Goal: Task Accomplishment & Management: Manage account settings

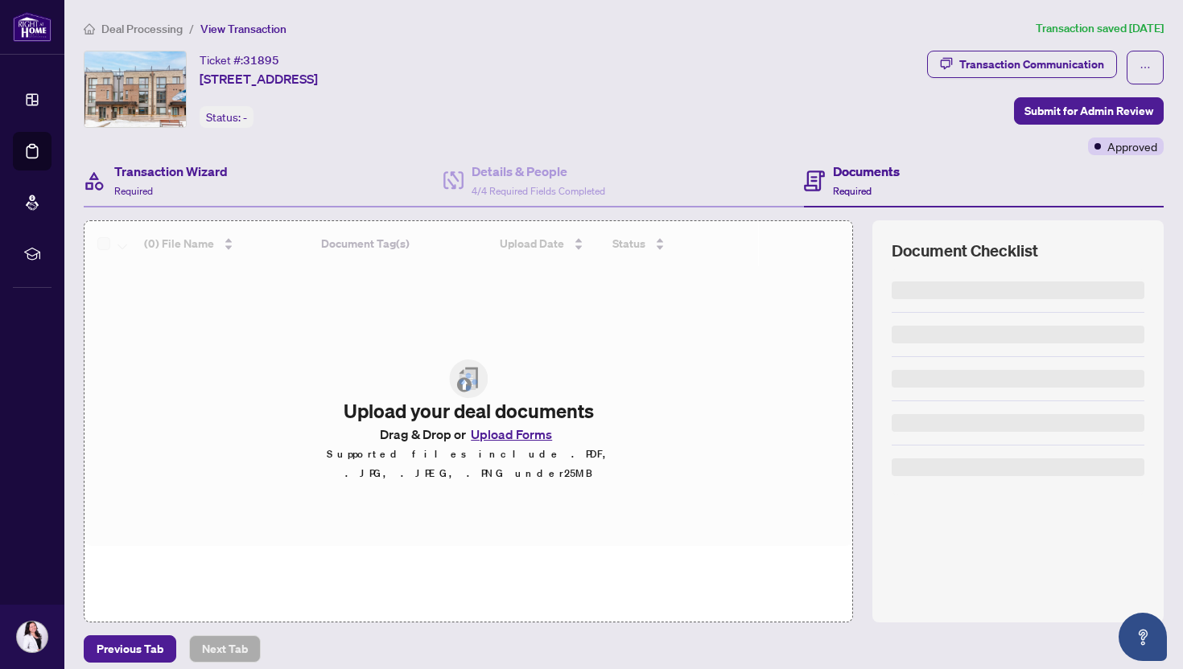
click at [138, 160] on div "Transaction Wizard Required" at bounding box center [264, 181] width 360 height 52
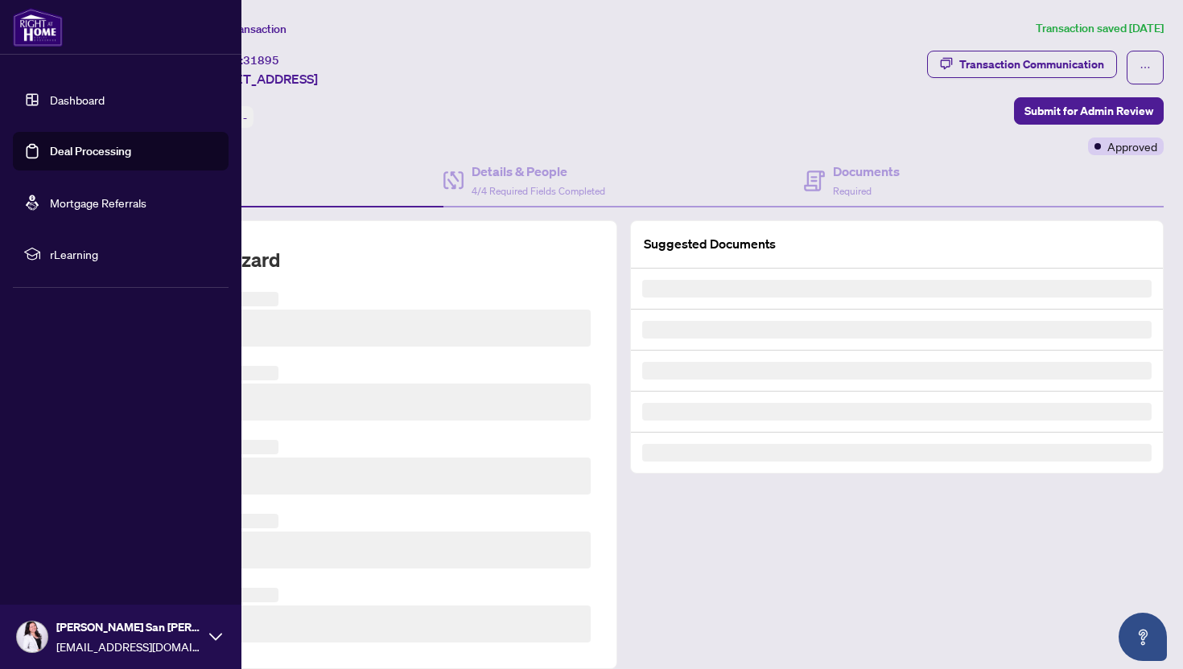
click at [50, 105] on link "Dashboard" at bounding box center [77, 100] width 55 height 14
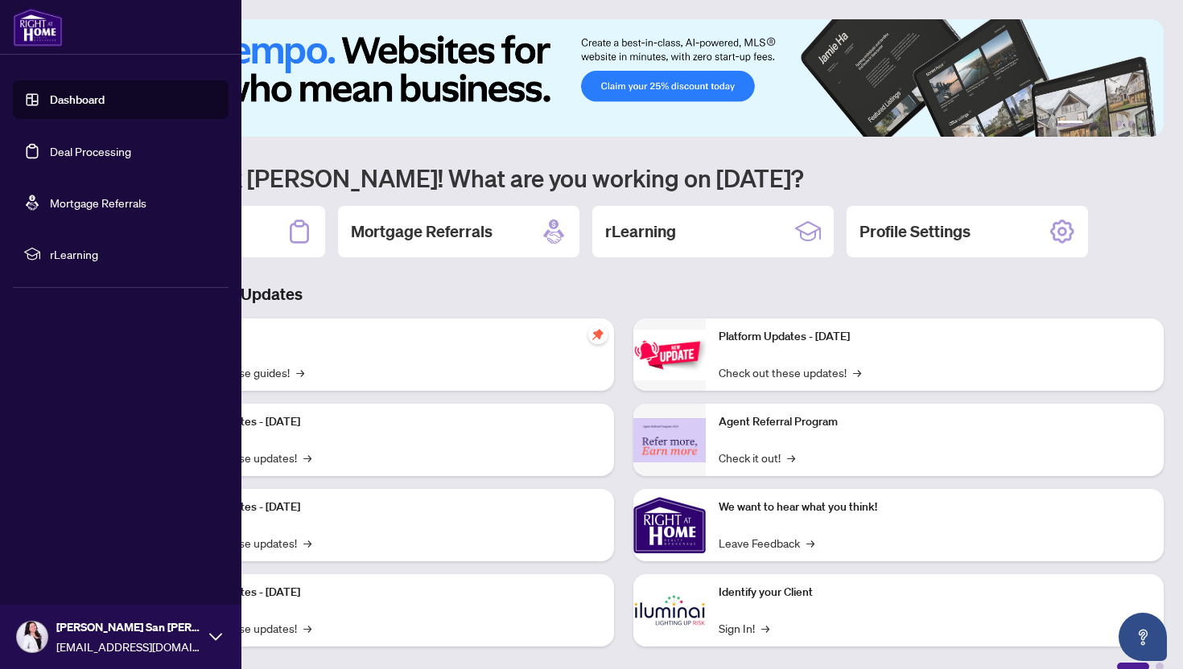
click at [50, 150] on link "Deal Processing" at bounding box center [90, 151] width 81 height 14
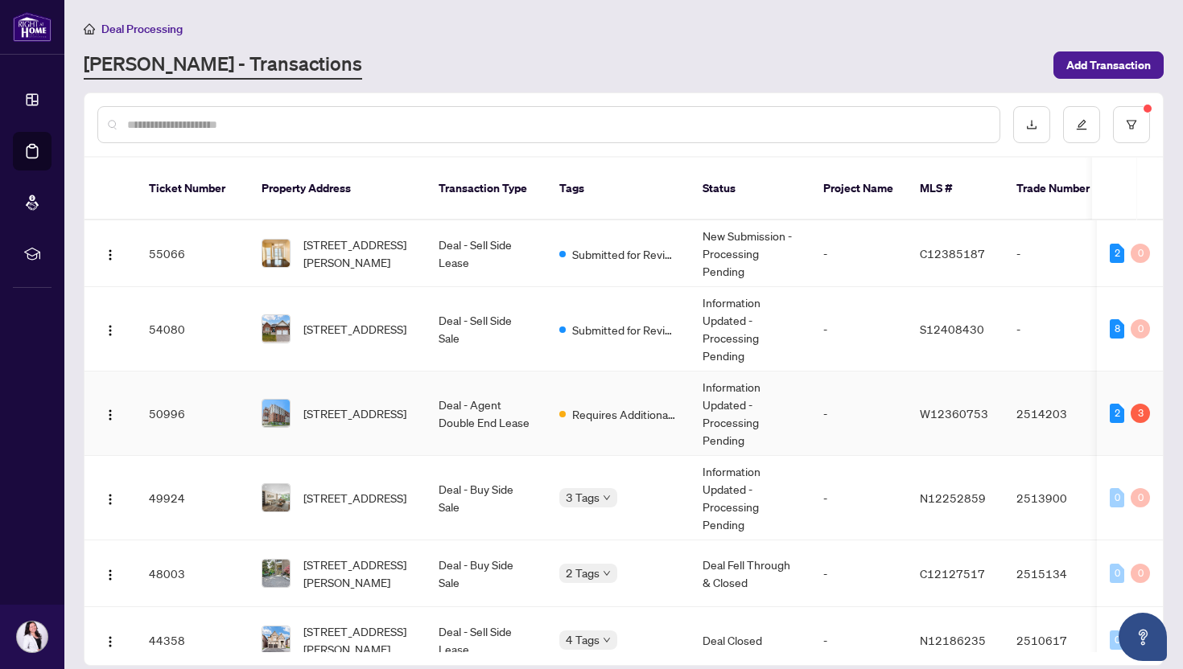
click at [444, 384] on td "Deal - Agent Double End Lease" at bounding box center [486, 414] width 121 height 84
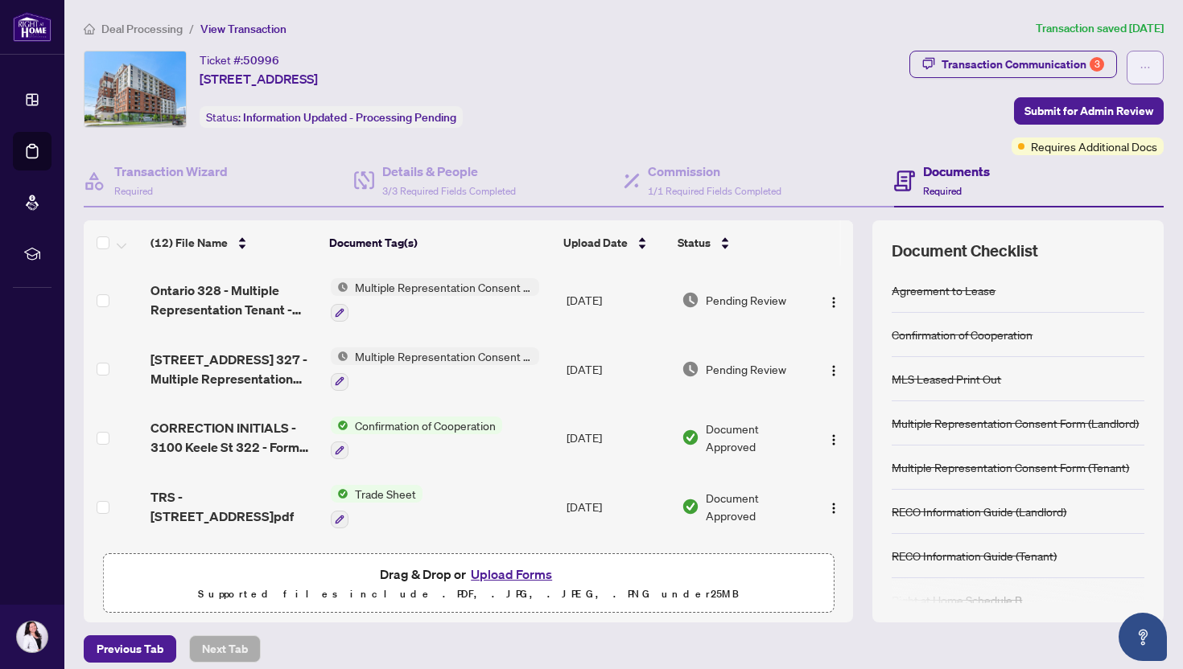
click at [1155, 60] on button "button" at bounding box center [1144, 68] width 37 height 34
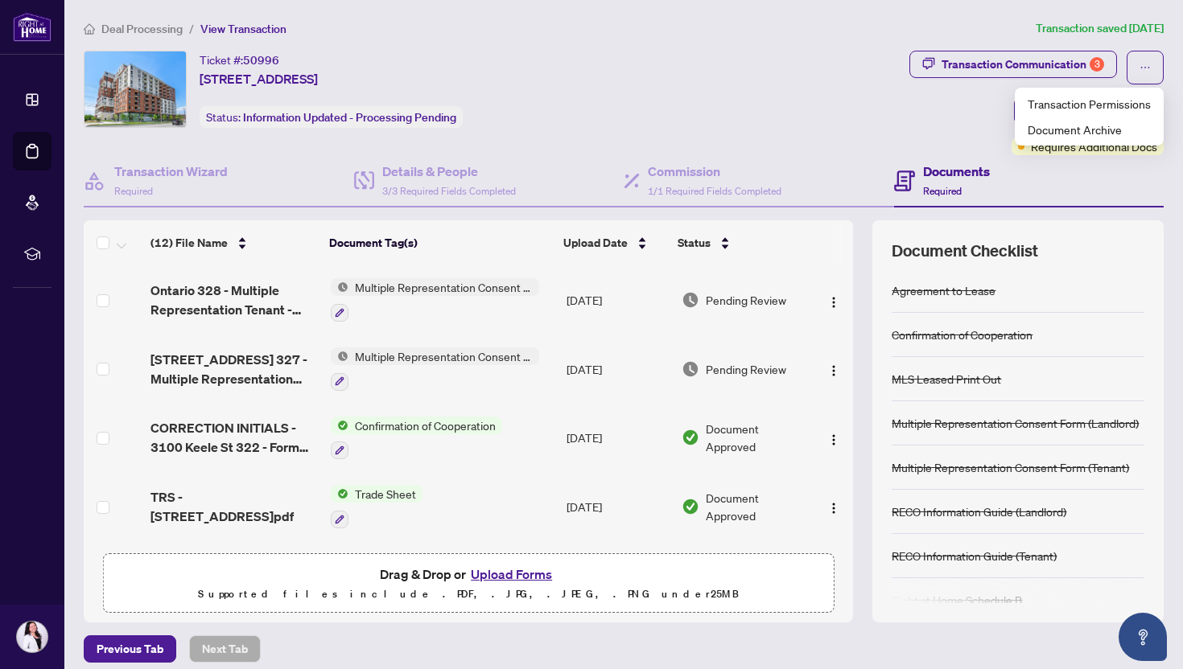
click at [912, 140] on div "Transaction Communication 3 Submit for Admin Review Requires Additional Docs" at bounding box center [1036, 103] width 254 height 105
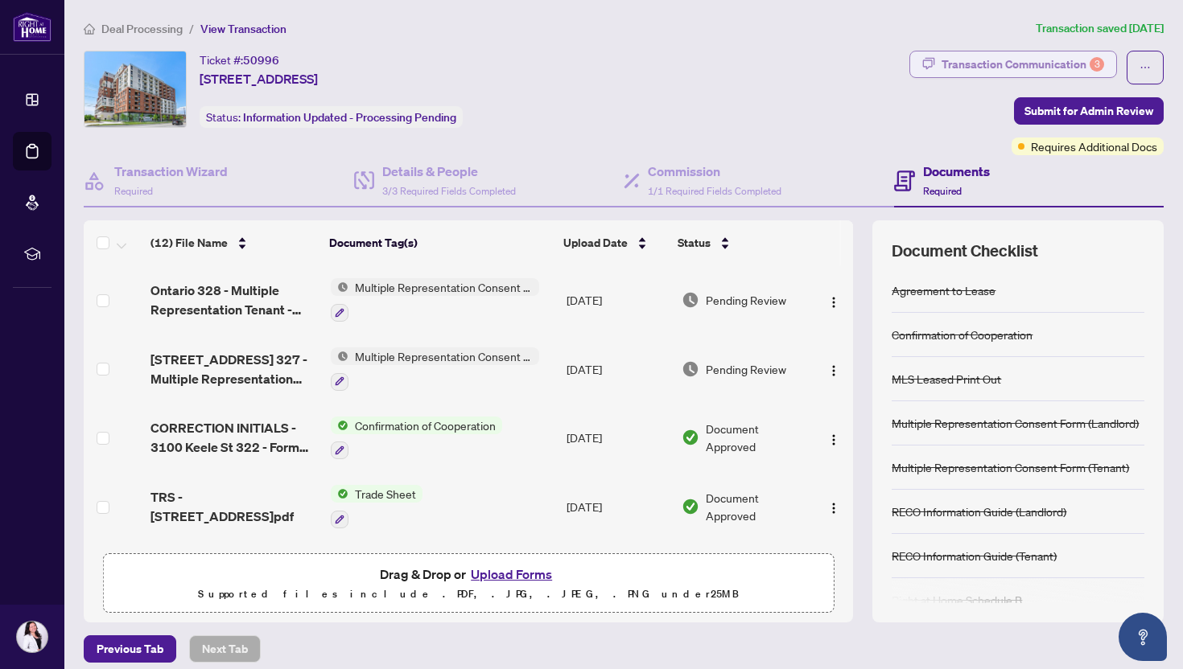
click at [1066, 53] on div "Transaction Communication 3" at bounding box center [1022, 64] width 163 height 26
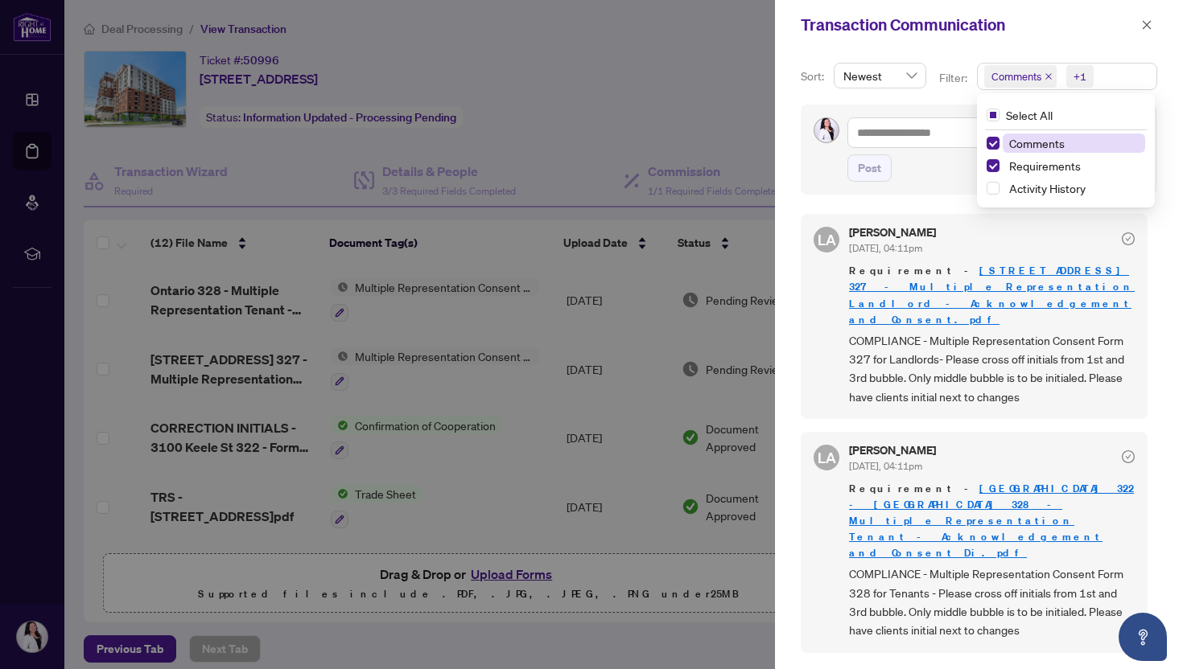
click at [1126, 77] on span "Comments +1" at bounding box center [1067, 77] width 179 height 26
click at [1025, 146] on span "Comments" at bounding box center [1037, 143] width 56 height 14
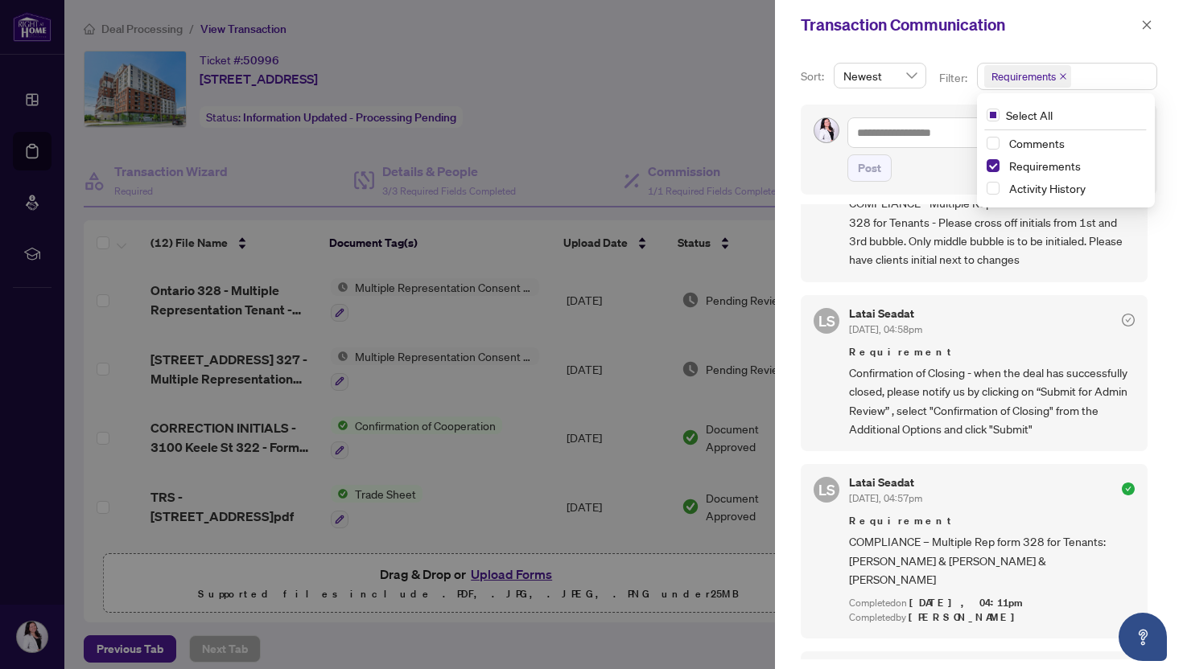
scroll to position [372, 0]
click at [1151, 27] on icon "close" at bounding box center [1146, 24] width 11 height 11
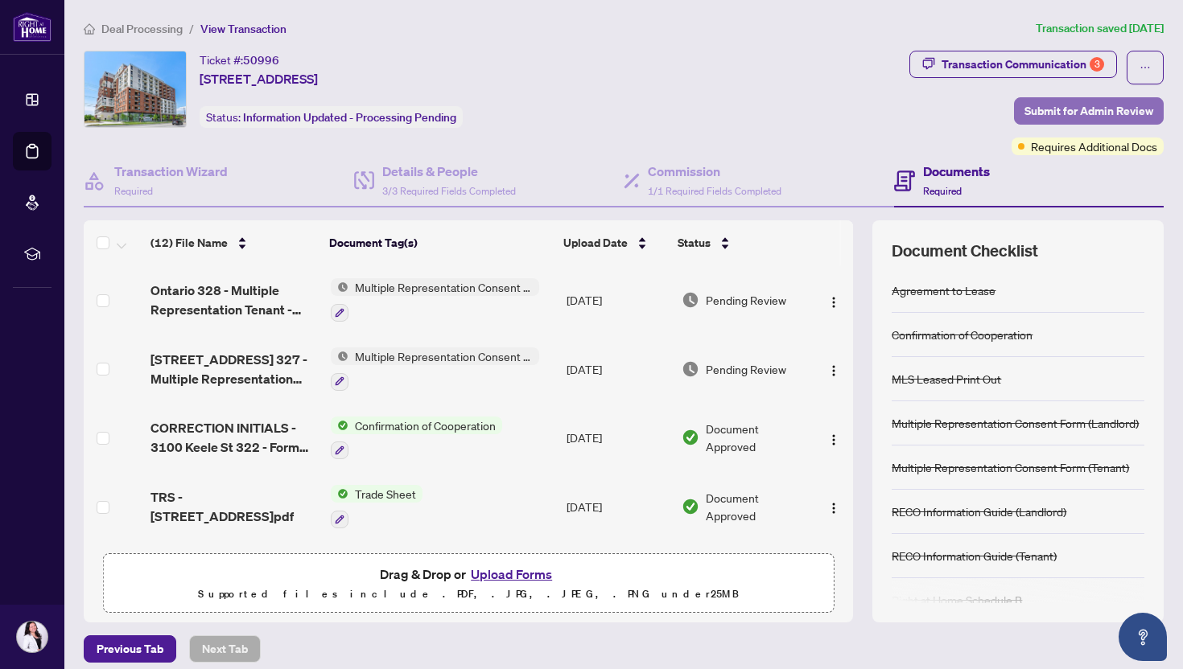
click at [1081, 107] on span "Submit for Admin Review" at bounding box center [1088, 111] width 129 height 26
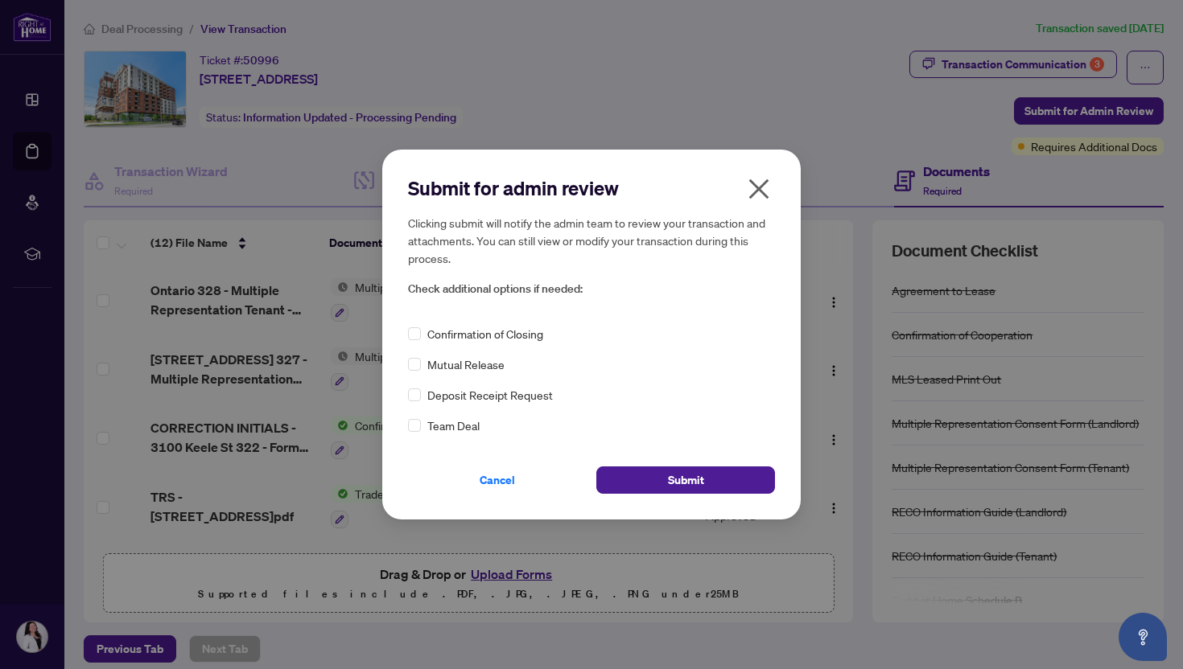
click at [499, 337] on span "Confirmation of Closing" at bounding box center [485, 334] width 116 height 18
click at [698, 479] on span "Submit" at bounding box center [686, 480] width 36 height 26
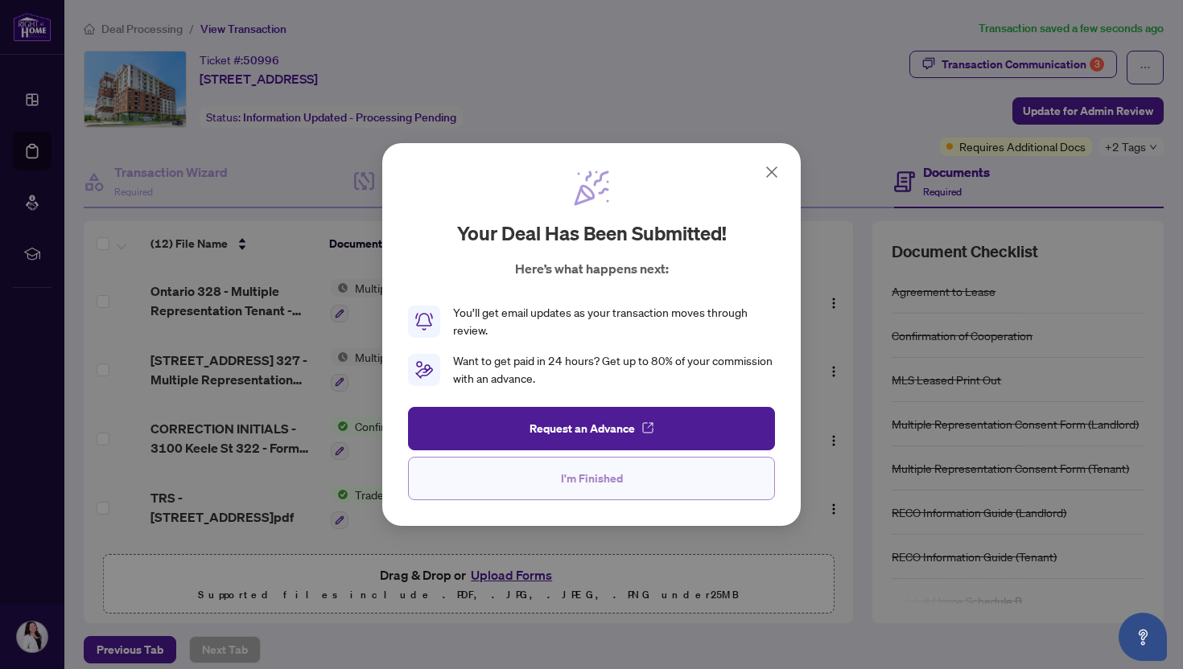
click at [569, 484] on span "I'm Finished" at bounding box center [592, 479] width 62 height 26
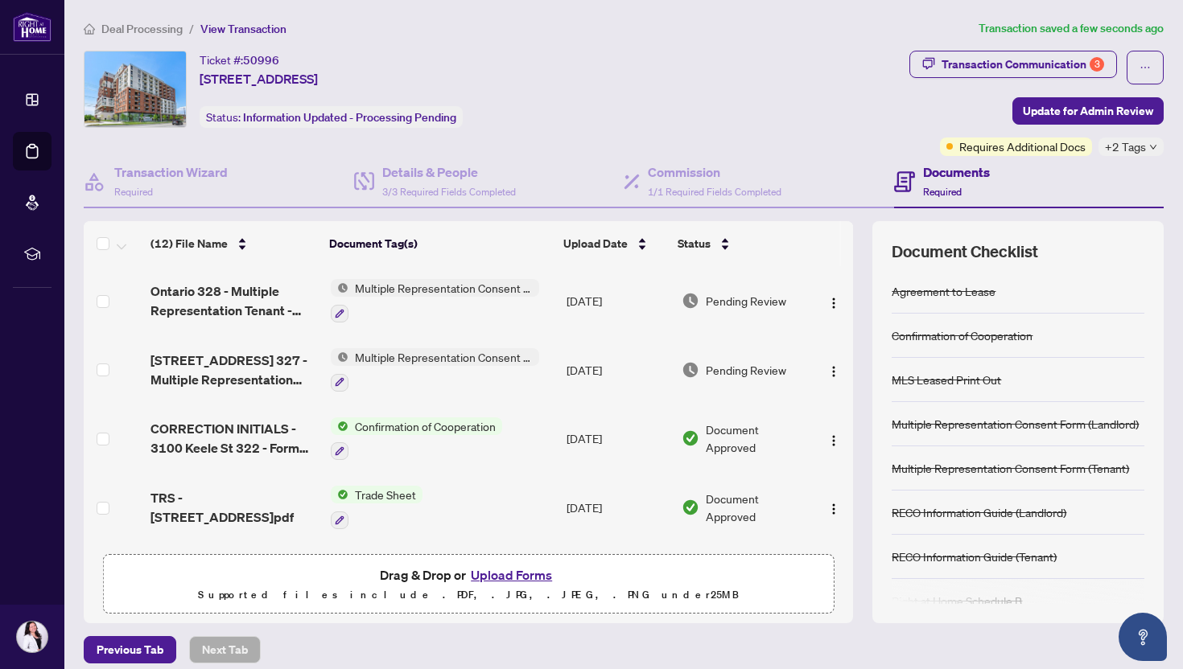
click at [161, 23] on span "Deal Processing" at bounding box center [141, 29] width 81 height 14
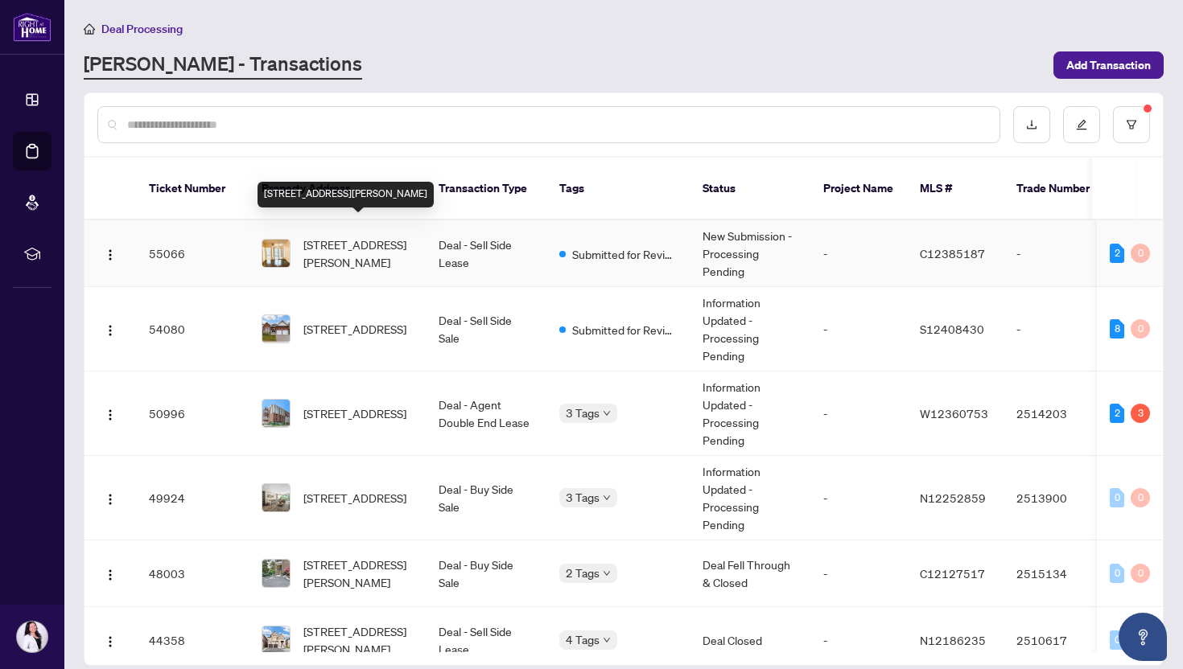
click at [408, 236] on span "[STREET_ADDRESS][PERSON_NAME]" at bounding box center [357, 253] width 109 height 35
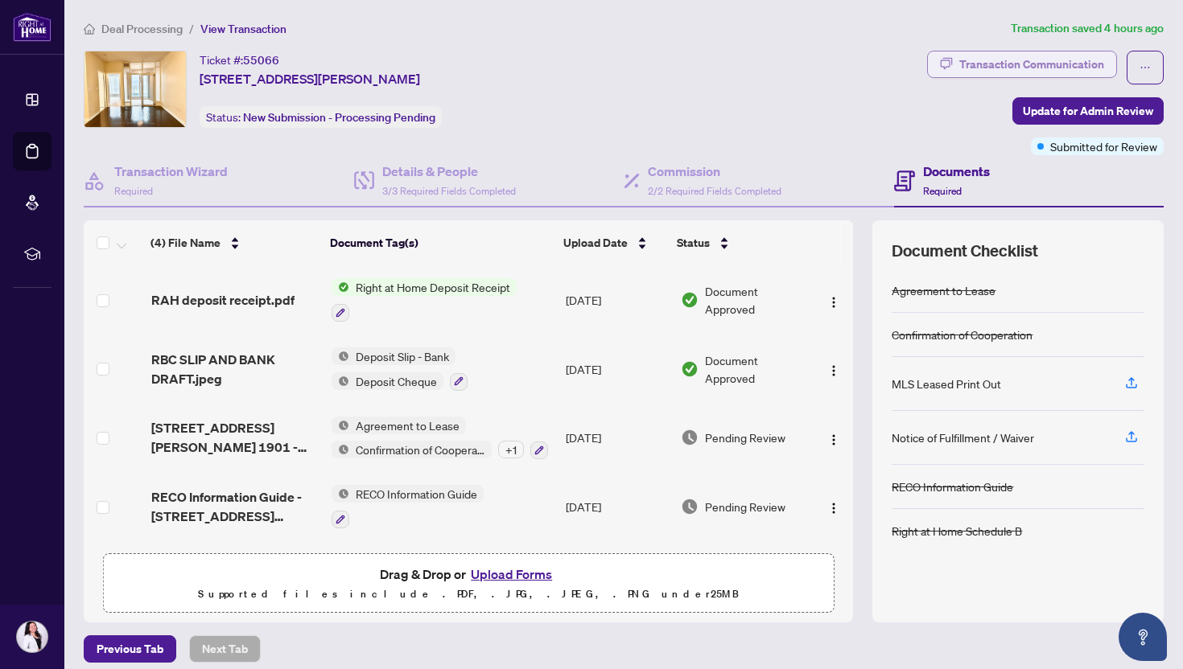
click at [1060, 64] on div "Transaction Communication" at bounding box center [1031, 64] width 145 height 26
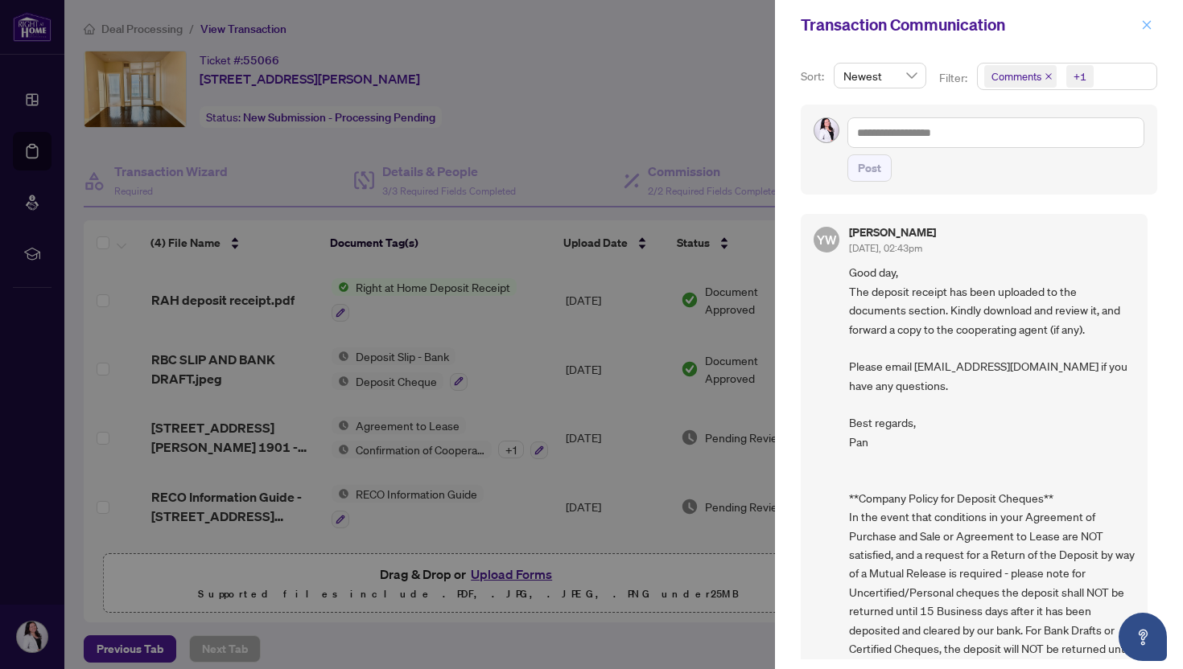
click at [1143, 26] on icon "close" at bounding box center [1146, 24] width 11 height 11
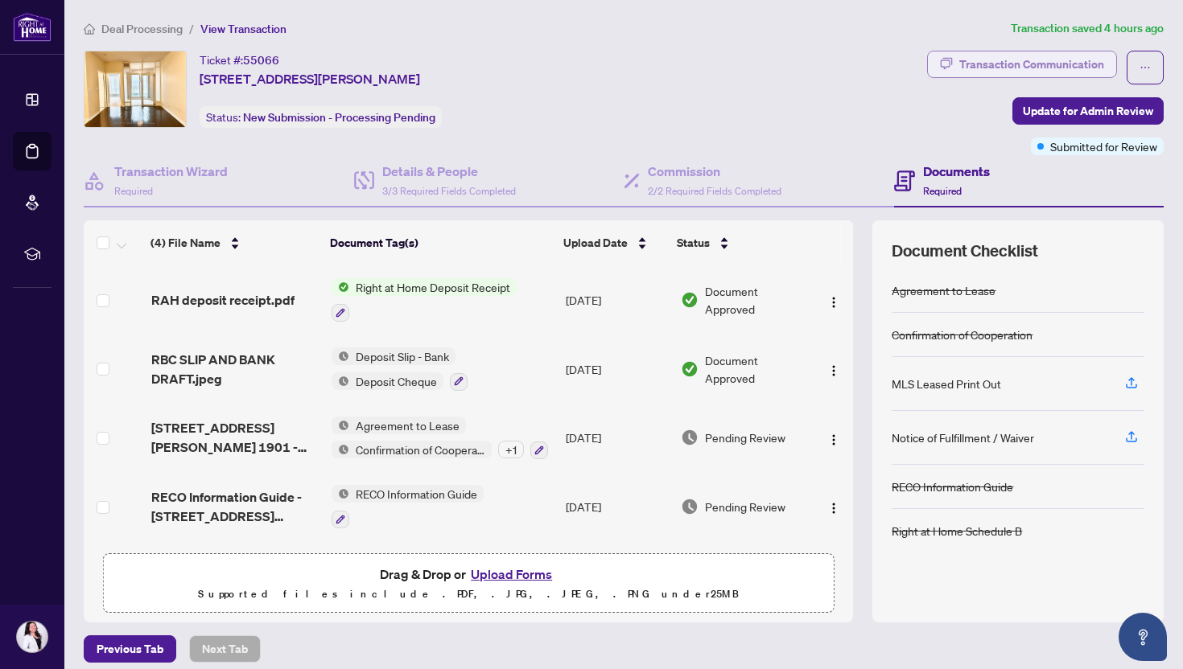
click at [1070, 72] on div "Transaction Communication" at bounding box center [1031, 64] width 145 height 26
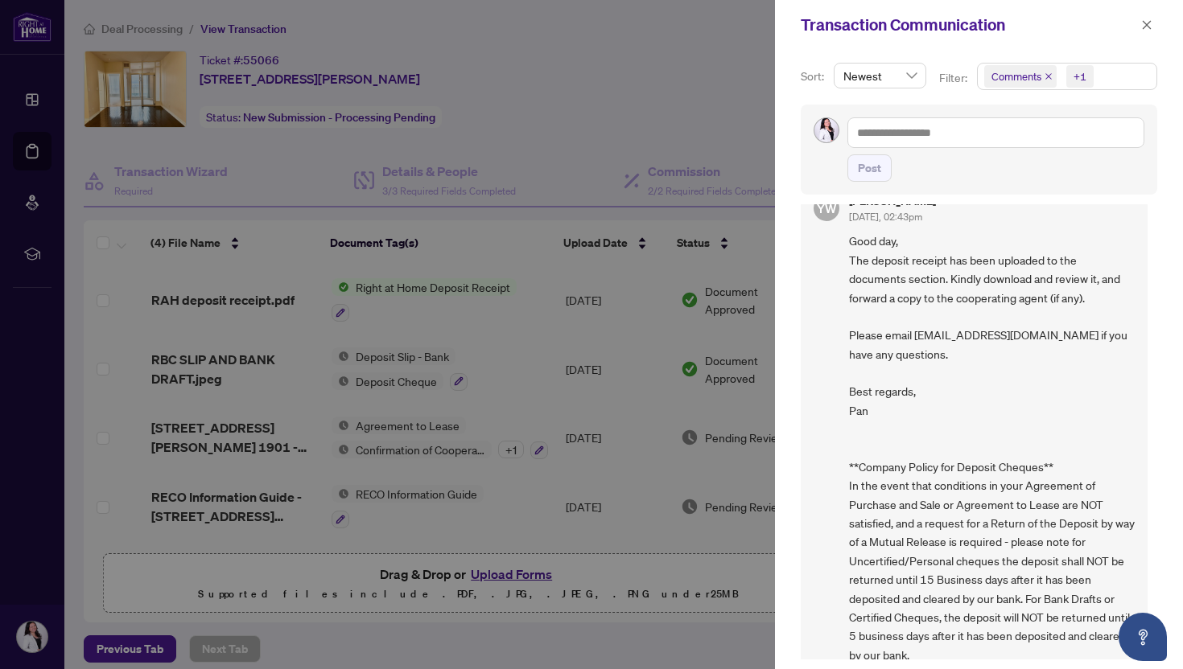
scroll to position [47, 0]
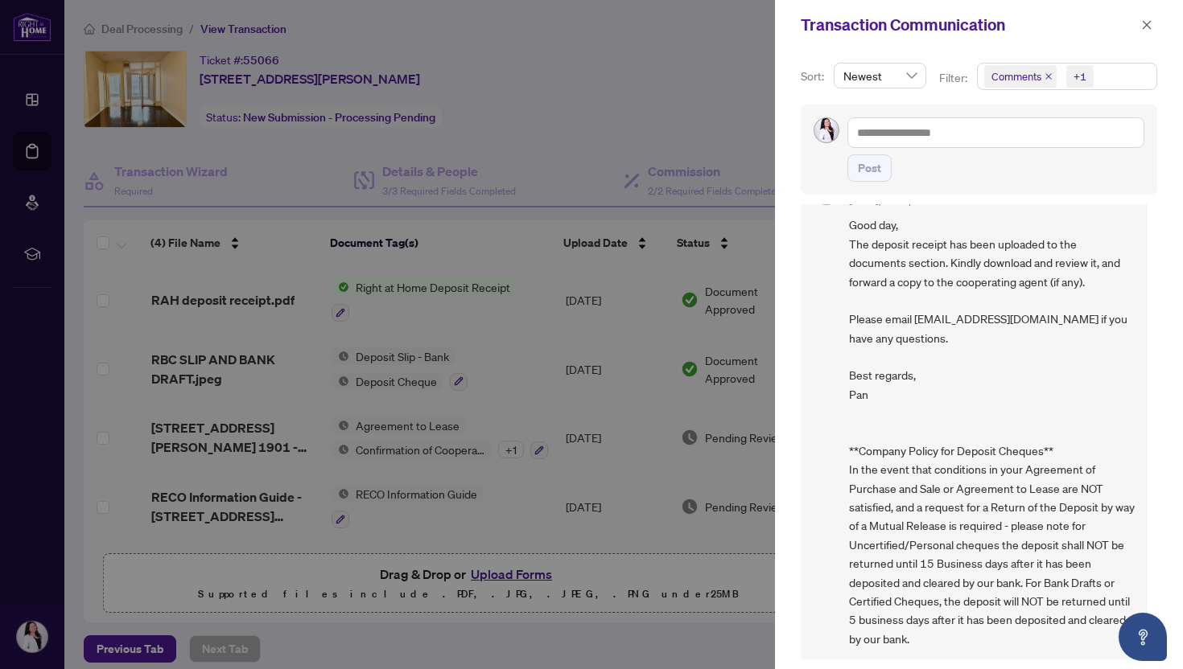
click at [517, 255] on div at bounding box center [591, 334] width 1183 height 669
click at [1142, 26] on icon "close" at bounding box center [1146, 24] width 11 height 11
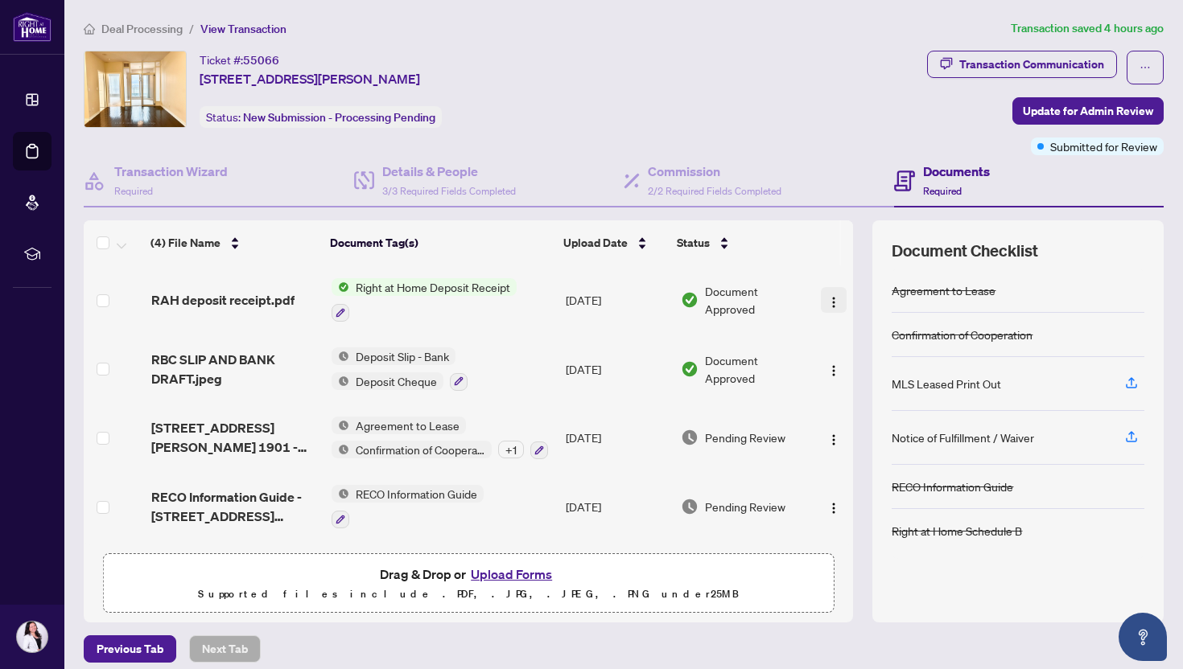
click at [830, 296] on img "button" at bounding box center [833, 302] width 13 height 13
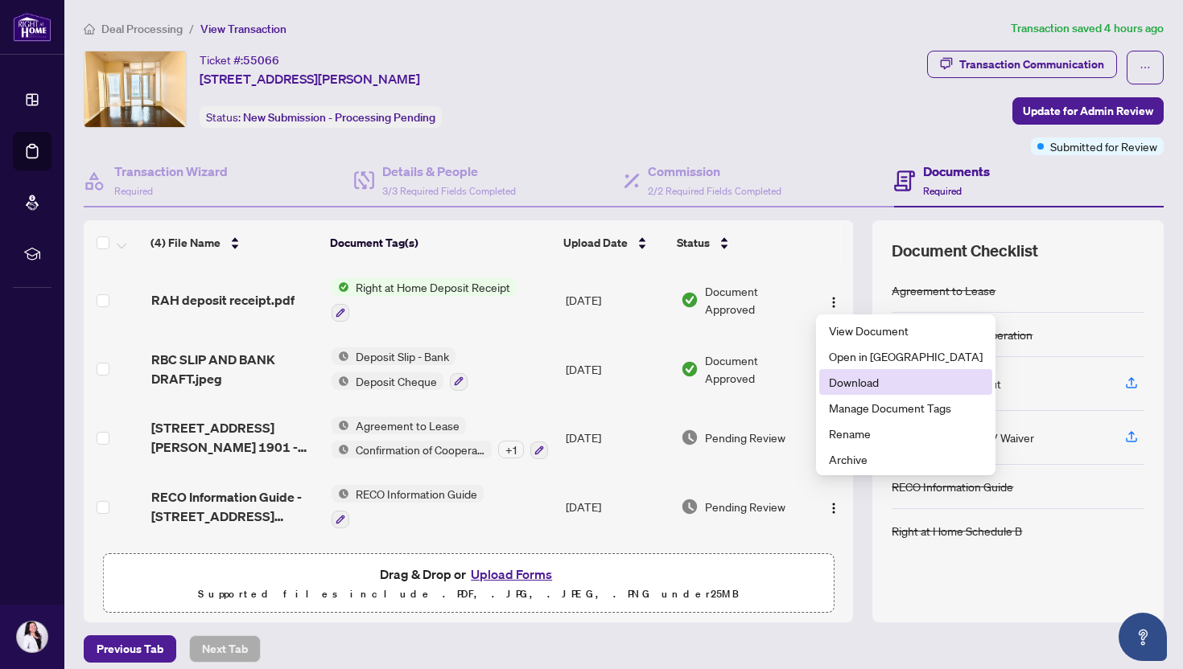
click at [834, 389] on span "Download" at bounding box center [906, 382] width 154 height 18
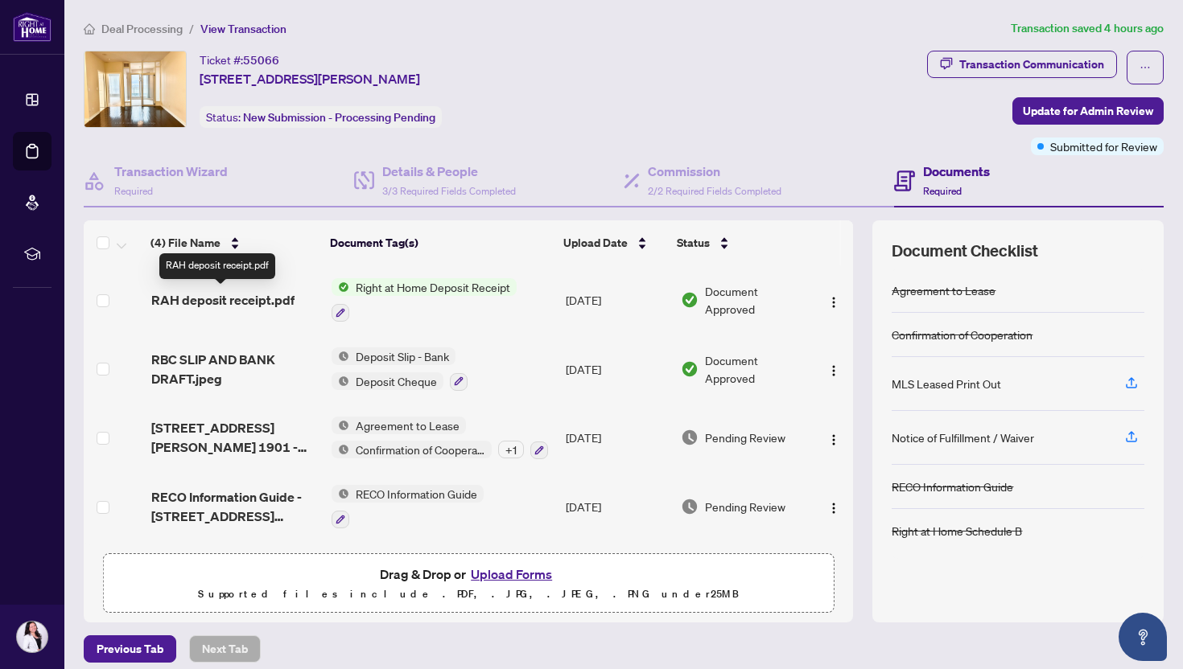
click at [248, 297] on span "RAH deposit receipt.pdf" at bounding box center [222, 299] width 143 height 19
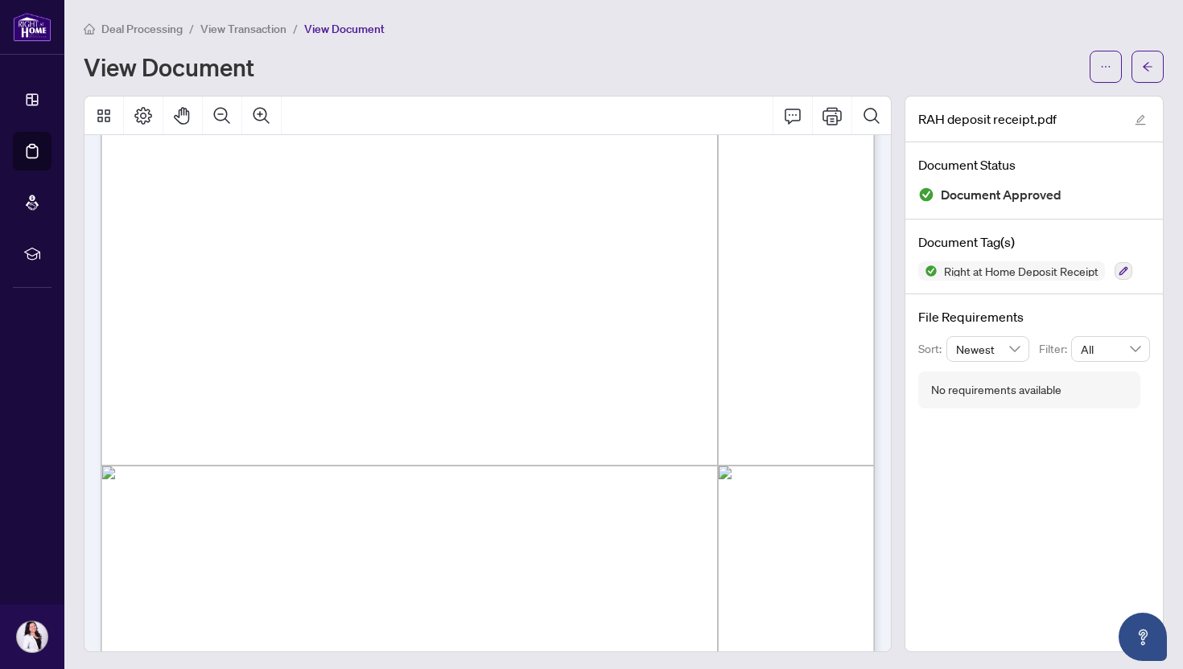
scroll to position [302, 0]
click at [227, 27] on span "View Transaction" at bounding box center [243, 29] width 86 height 14
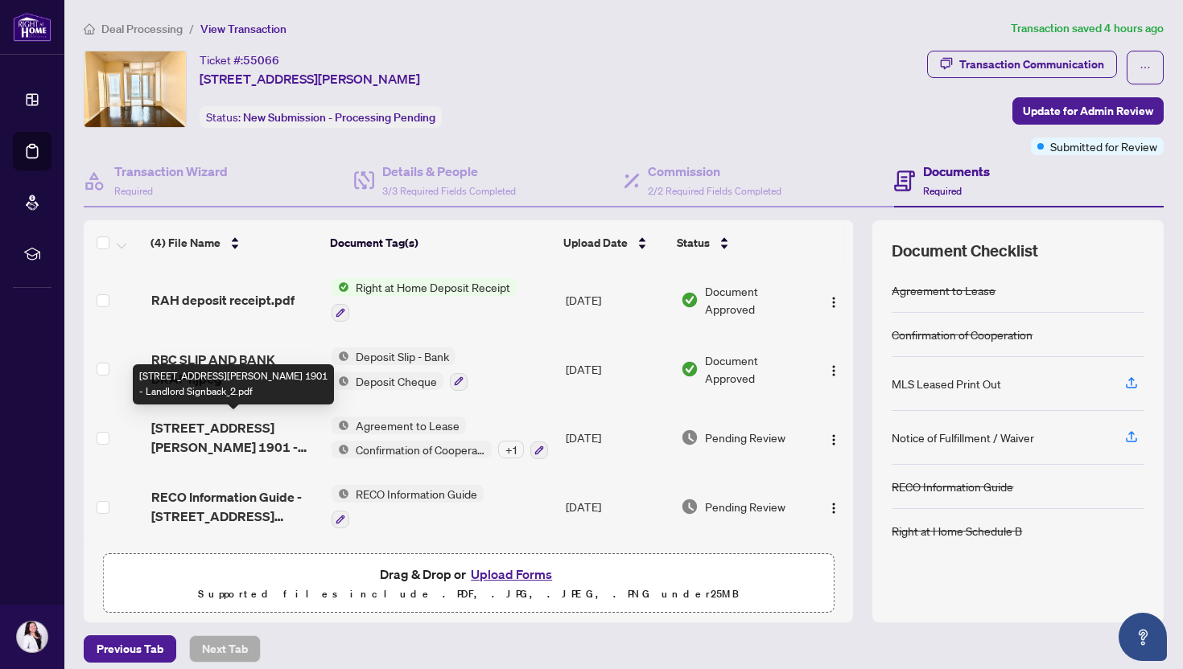
click at [205, 423] on span "[STREET_ADDRESS][PERSON_NAME] 1901 - Landlord Signback_2.pdf" at bounding box center [235, 437] width 168 height 39
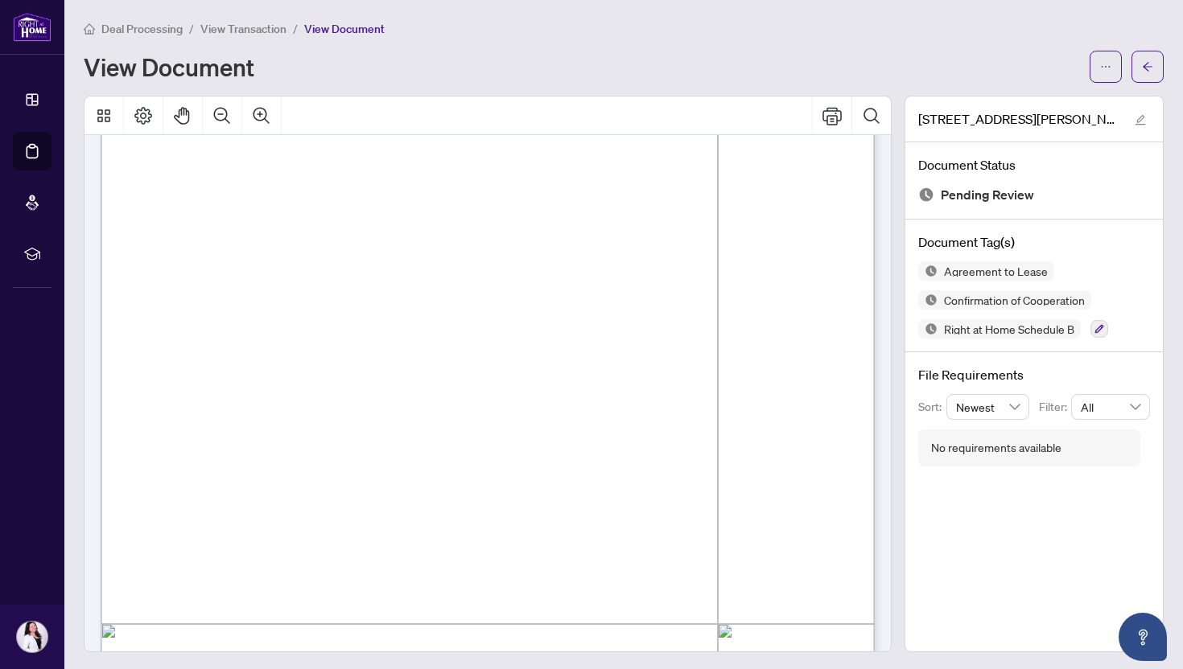
scroll to position [160, 0]
click at [217, 24] on span "View Transaction" at bounding box center [243, 29] width 86 height 14
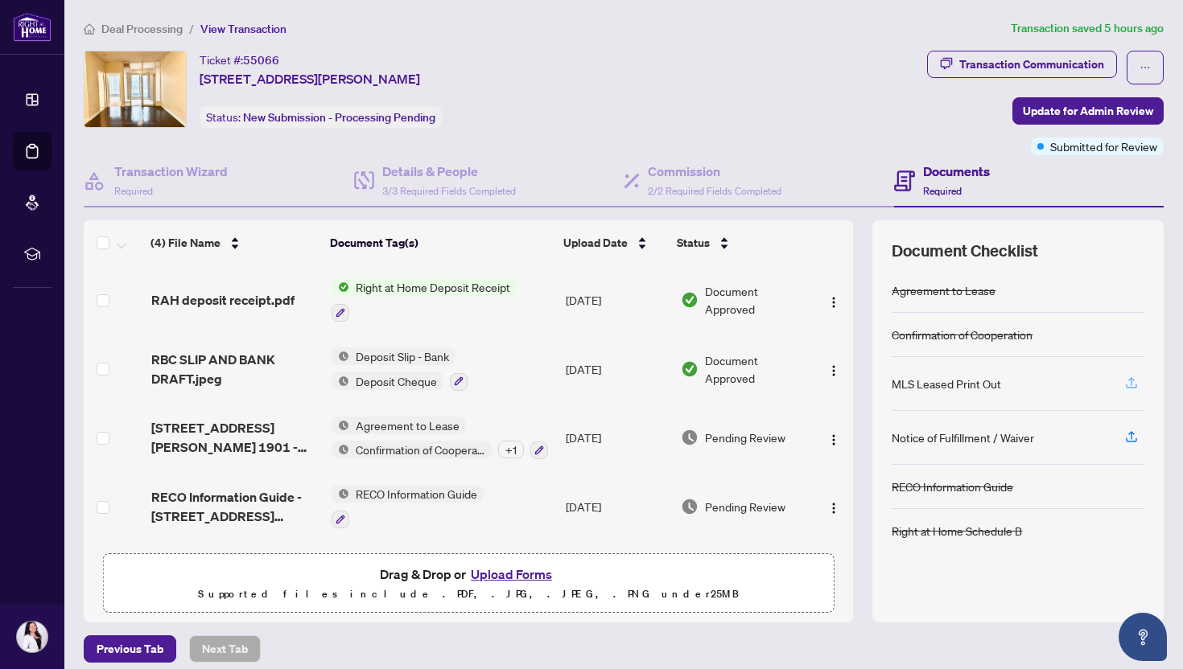
click at [1130, 379] on icon "button" at bounding box center [1131, 383] width 14 height 14
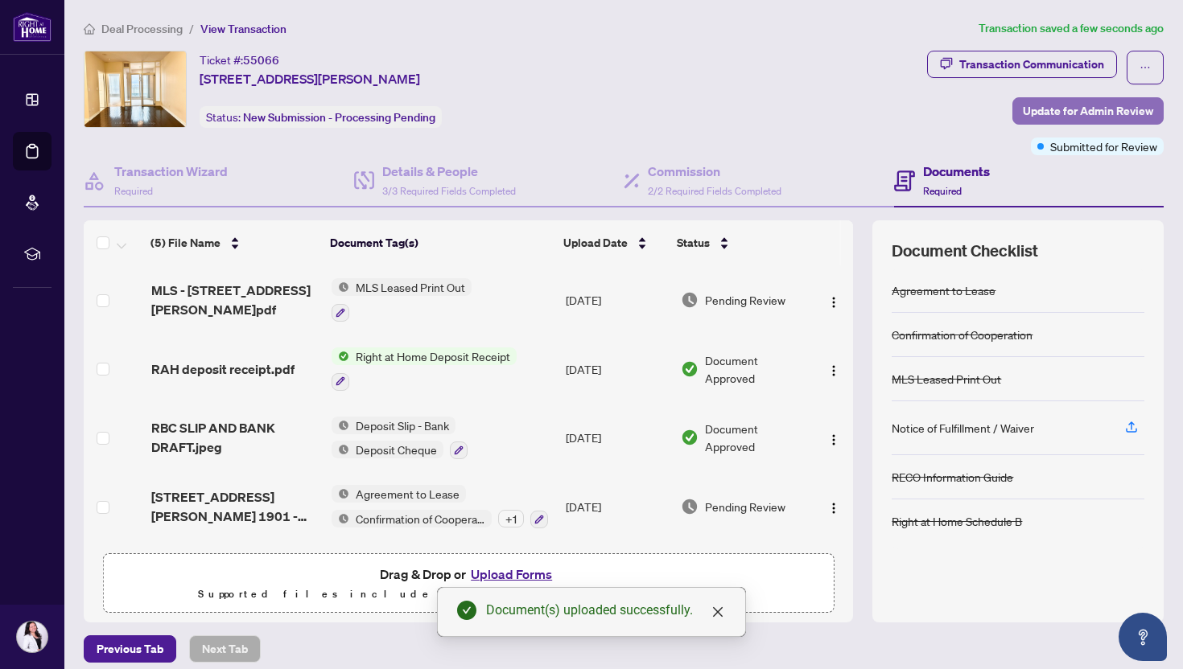
click at [1068, 118] on span "Update for Admin Review" at bounding box center [1088, 111] width 130 height 26
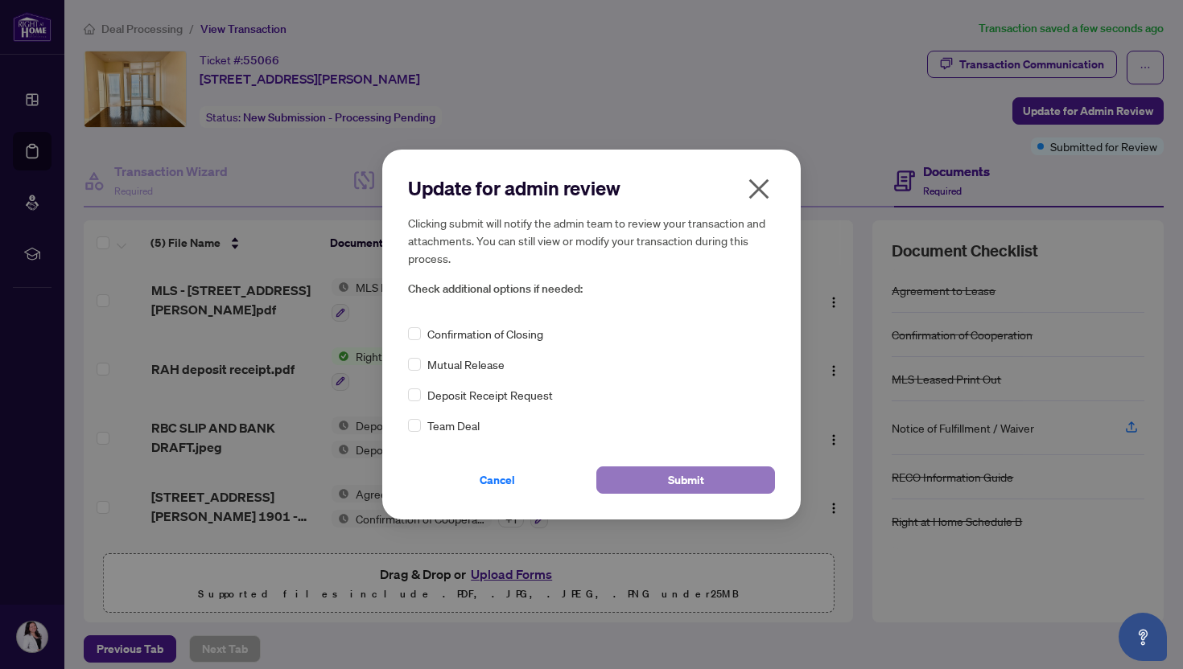
click at [671, 483] on span "Submit" at bounding box center [686, 480] width 36 height 26
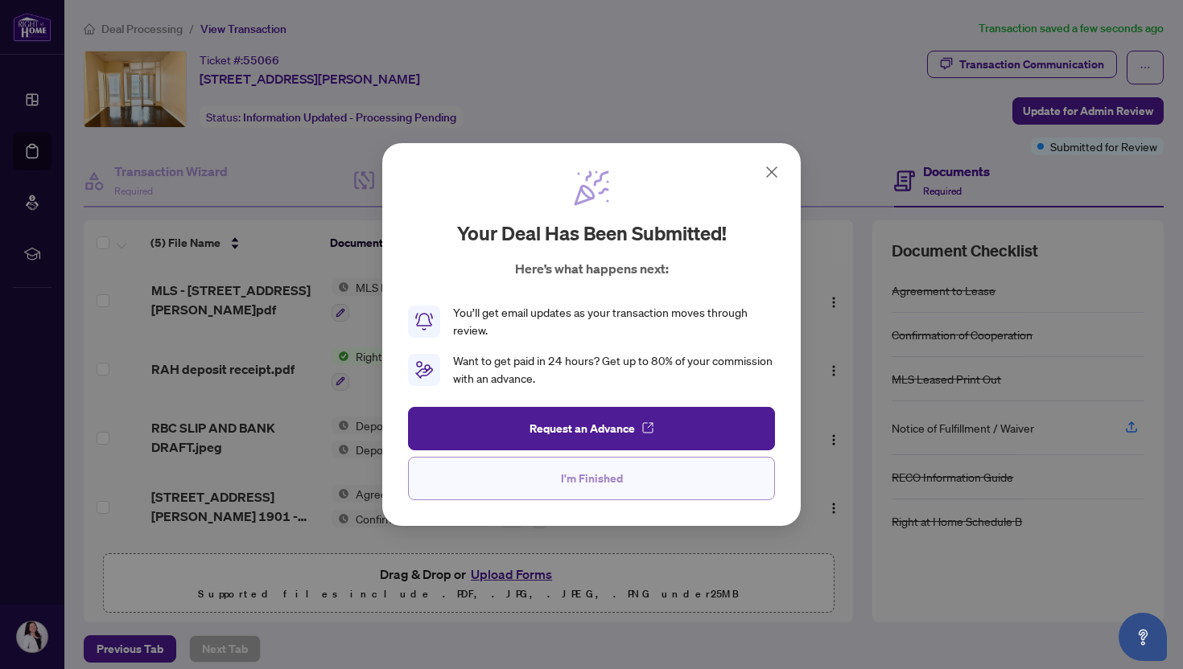
click at [603, 482] on span "I'm Finished" at bounding box center [592, 479] width 62 height 26
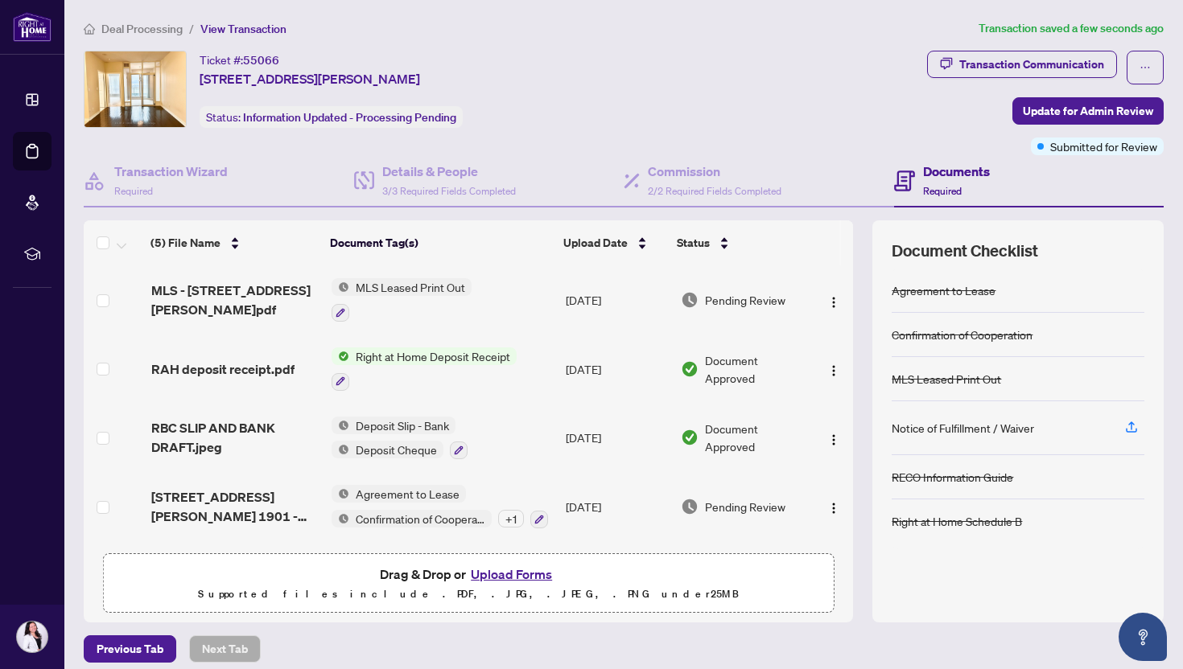
click at [123, 26] on span "Deal Processing" at bounding box center [141, 29] width 81 height 14
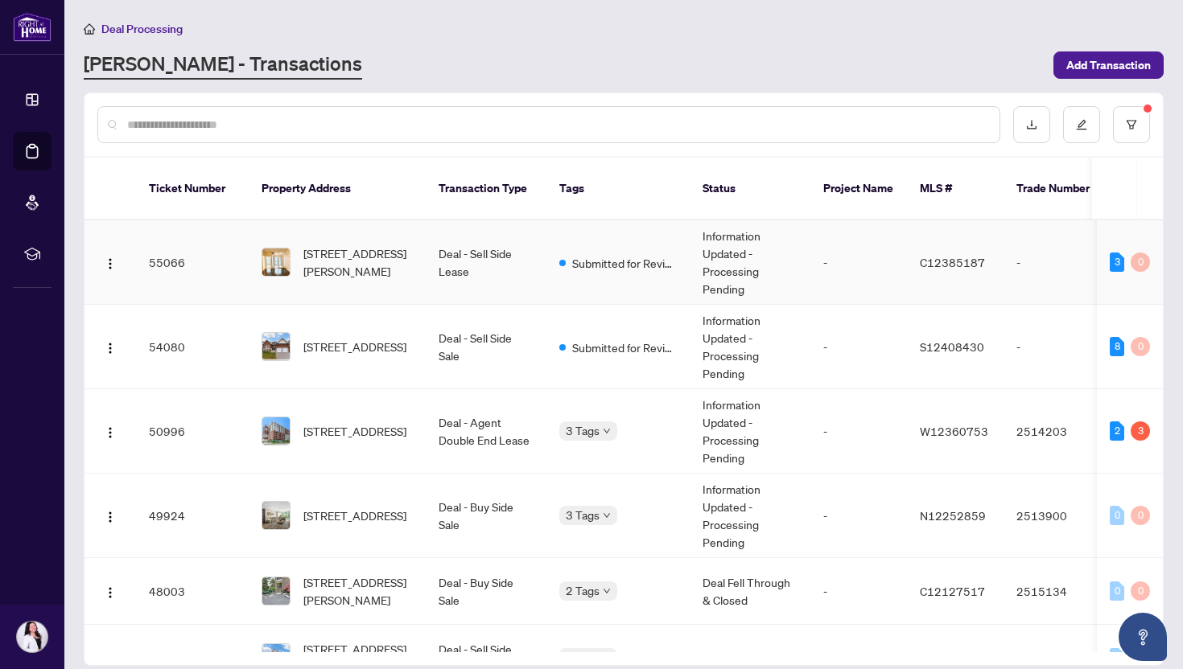
click at [446, 241] on td "Deal - Sell Side Lease" at bounding box center [486, 262] width 121 height 84
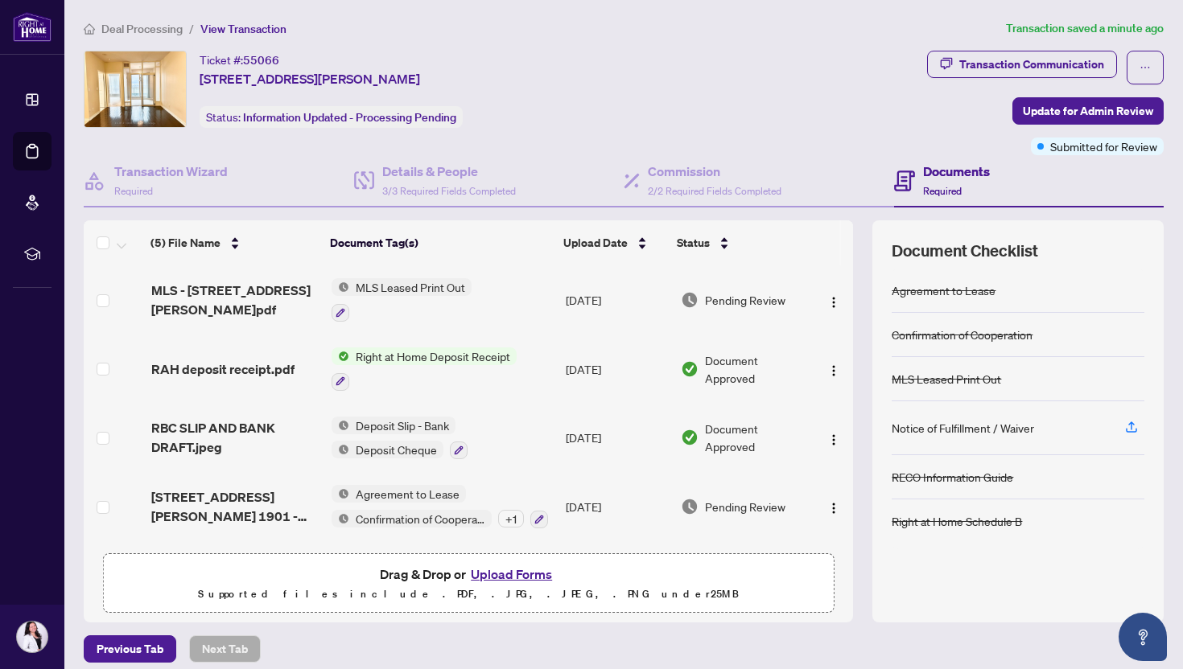
scroll to position [10, 0]
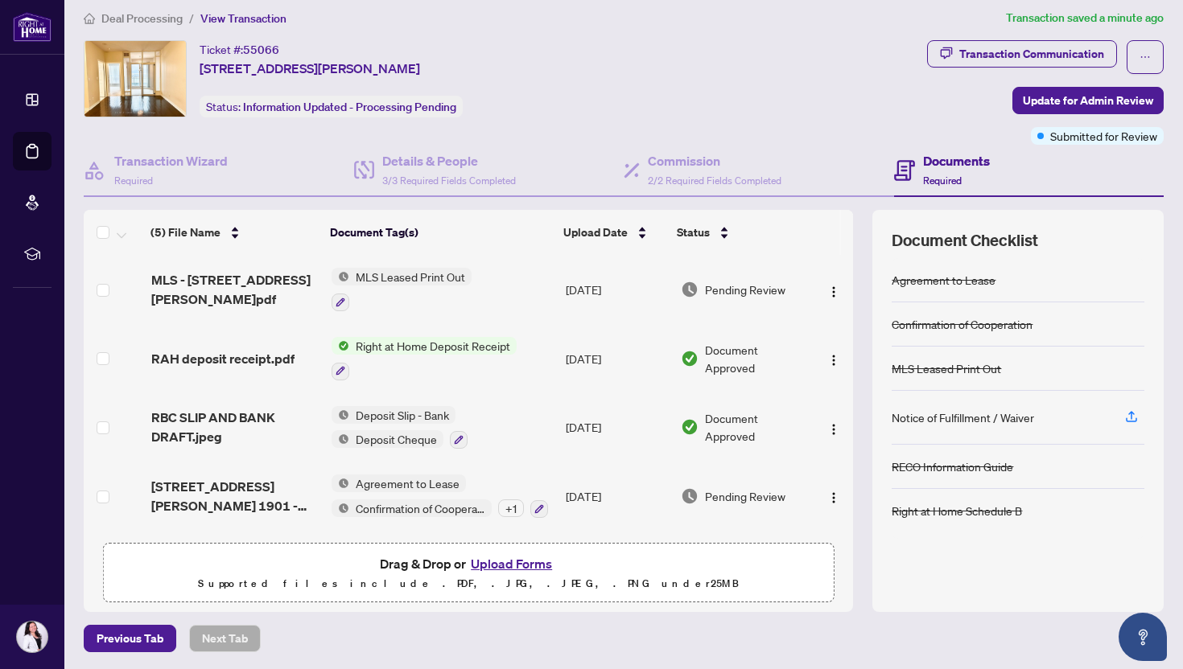
click at [145, 14] on span "Deal Processing" at bounding box center [141, 18] width 81 height 14
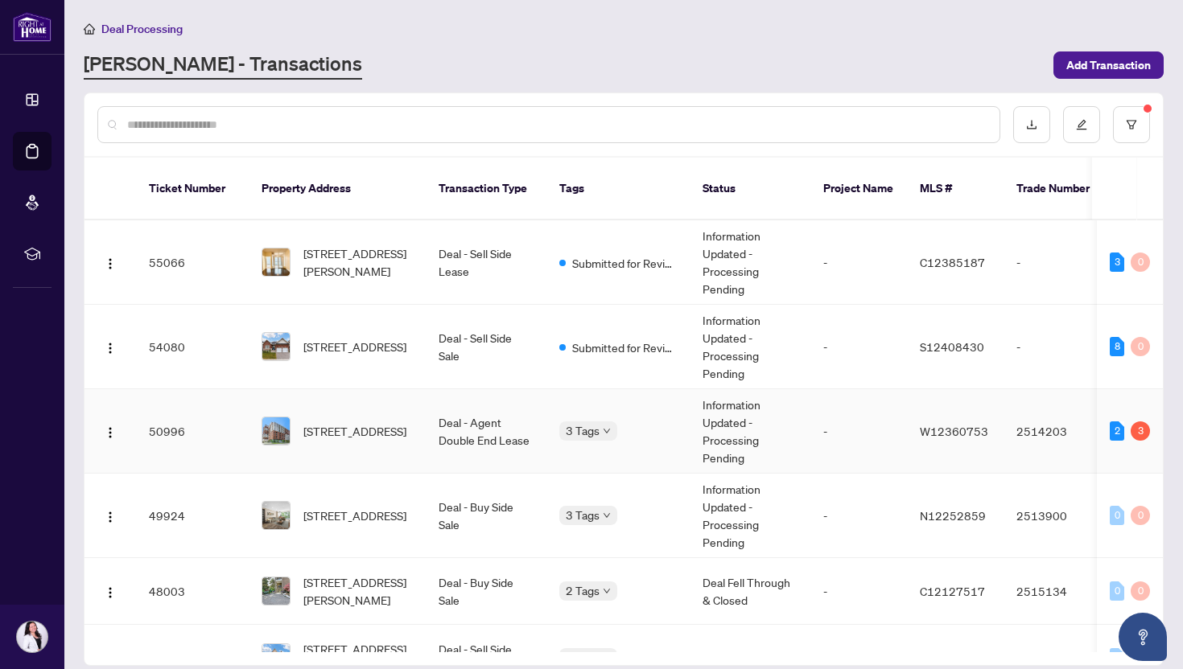
click at [356, 422] on span "[STREET_ADDRESS]" at bounding box center [354, 431] width 103 height 18
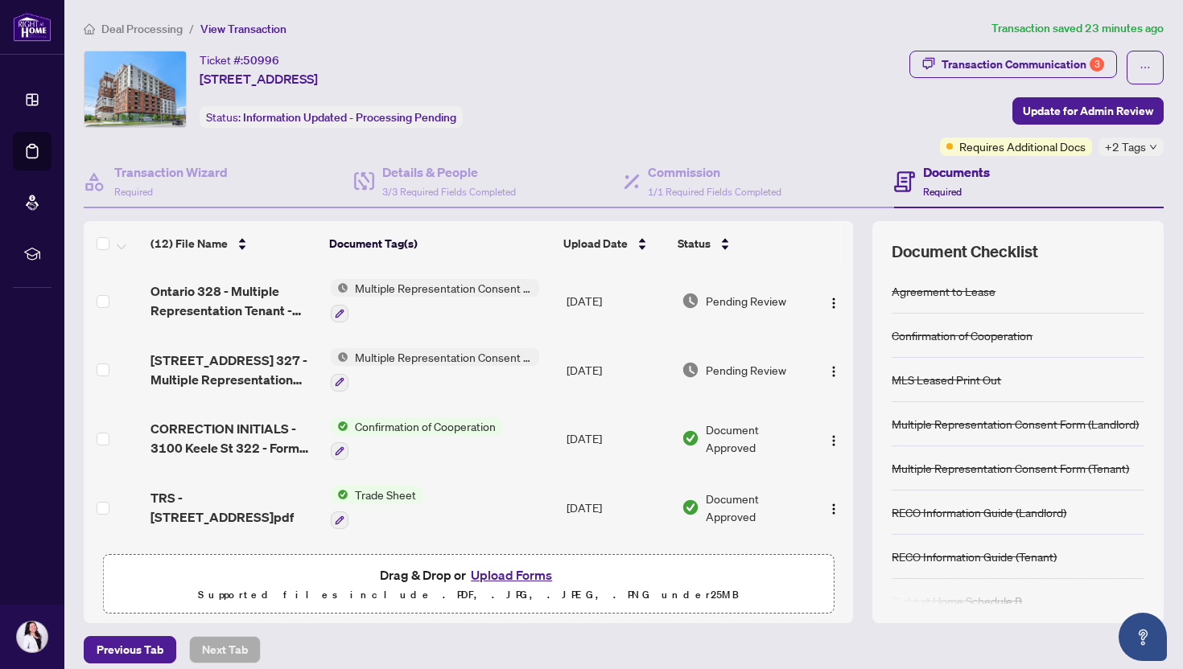
scroll to position [132, 0]
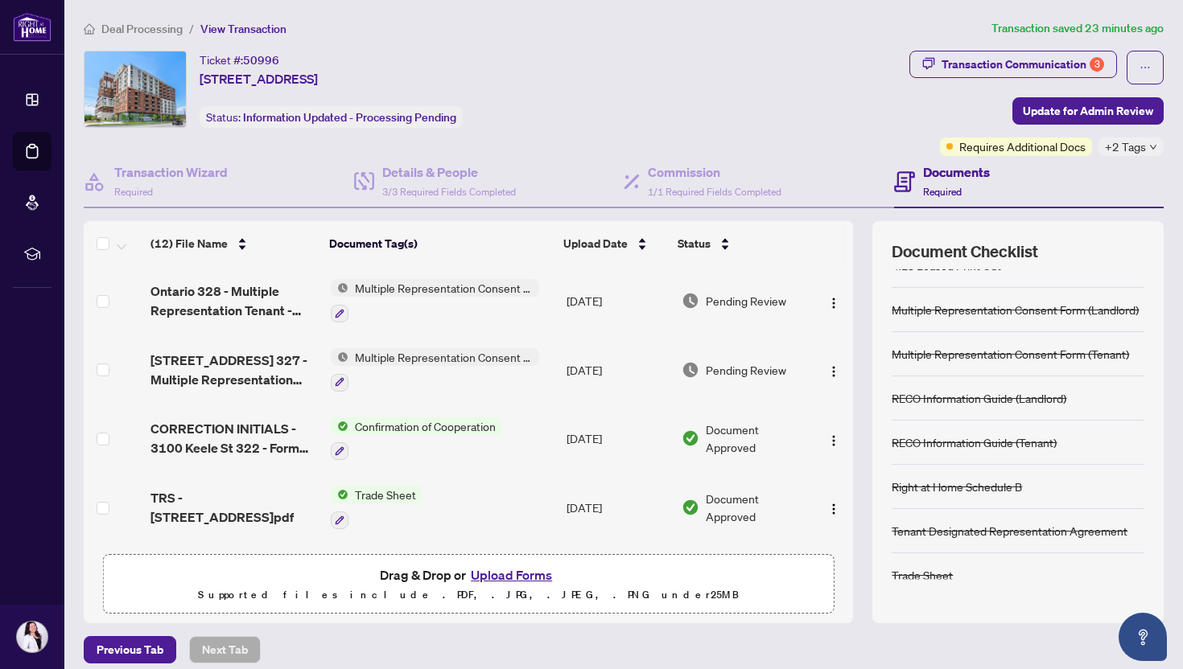
click at [145, 14] on main "Deal Processing / View Transaction Transaction saved 23 minutes ago Ticket #: 5…" at bounding box center [623, 334] width 1118 height 669
click at [131, 29] on span "Deal Processing" at bounding box center [141, 29] width 81 height 14
